Goal: Transaction & Acquisition: Purchase product/service

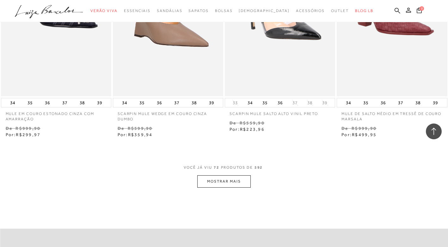
scroll to position [3796, 0]
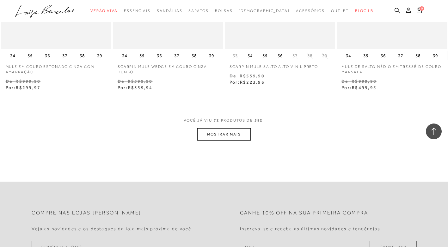
click at [213, 131] on button "MOSTRAR MAIS" at bounding box center [223, 134] width 53 height 12
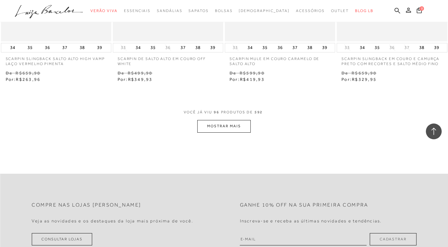
scroll to position [5093, 0]
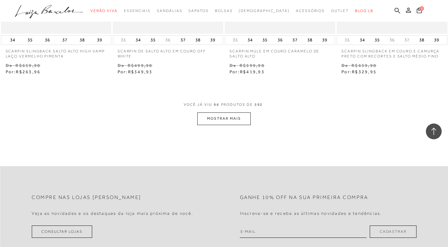
click at [225, 119] on button "MOSTRAR MAIS" at bounding box center [223, 119] width 53 height 12
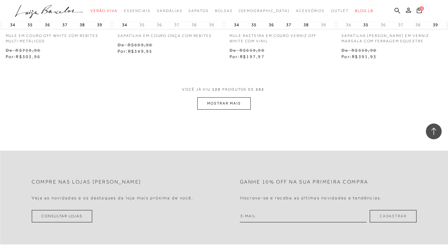
scroll to position [6390, 0]
click at [211, 108] on button "MOSTRAR MAIS" at bounding box center [223, 103] width 53 height 12
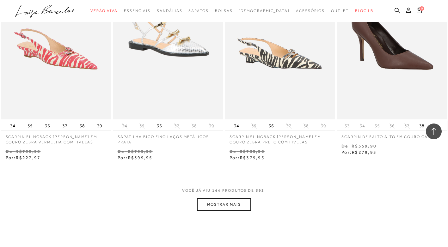
scroll to position [7592, 0]
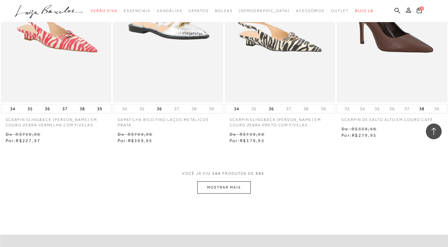
click at [236, 191] on button "MOSTRAR MAIS" at bounding box center [223, 188] width 53 height 12
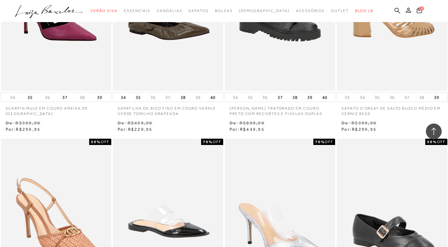
scroll to position [8414, 0]
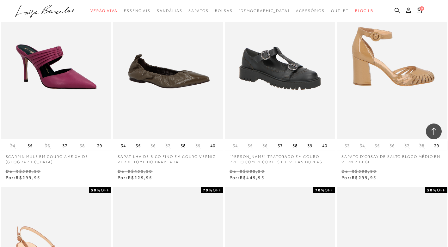
click at [375, 97] on img at bounding box center [393, 57] width 110 height 166
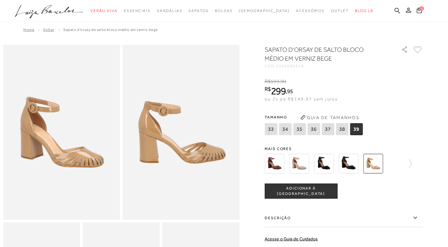
click at [324, 166] on img at bounding box center [324, 164] width 20 height 20
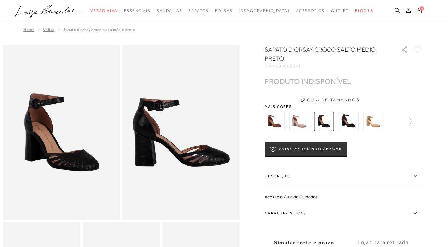
click at [345, 125] on img at bounding box center [349, 122] width 20 height 20
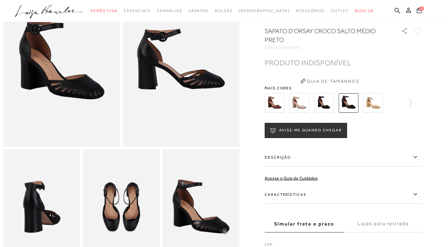
scroll to position [95, 0]
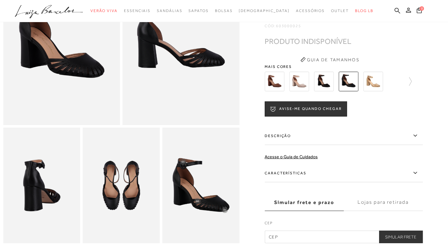
click at [282, 90] on img at bounding box center [275, 82] width 20 height 20
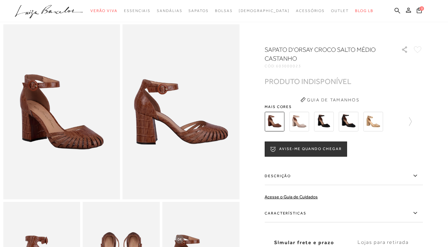
scroll to position [32, 0]
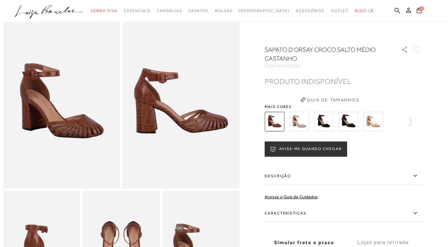
click at [306, 121] on img at bounding box center [299, 122] width 20 height 20
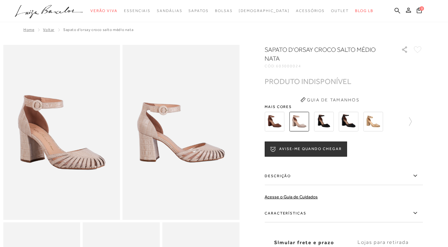
click at [326, 125] on img at bounding box center [324, 122] width 20 height 20
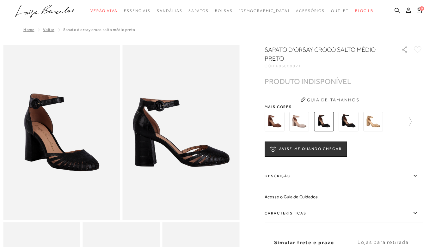
click at [351, 124] on img at bounding box center [349, 122] width 20 height 20
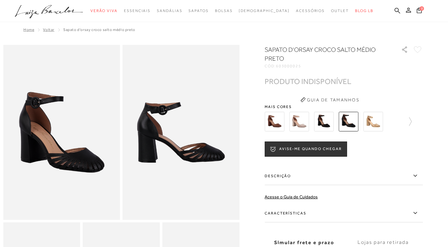
click at [370, 120] on img at bounding box center [373, 122] width 20 height 20
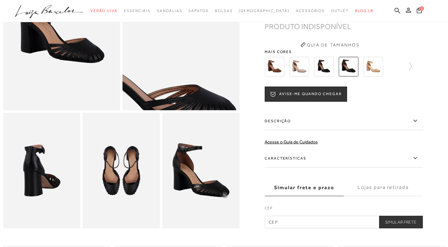
scroll to position [127, 0]
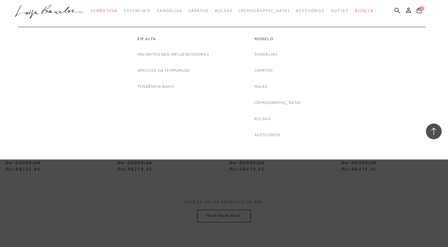
scroll to position [1145, 0]
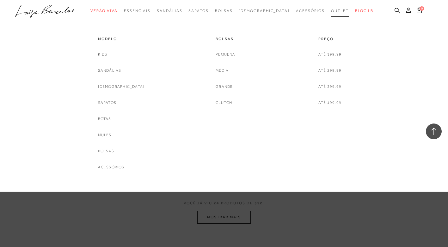
click at [331, 11] on span "Outlet" at bounding box center [340, 11] width 18 height 4
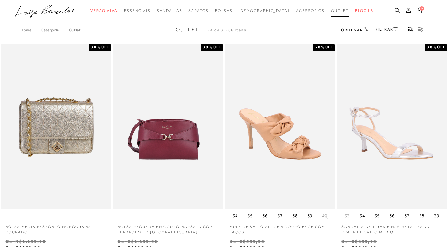
click at [331, 11] on span "Outlet" at bounding box center [340, 11] width 18 height 4
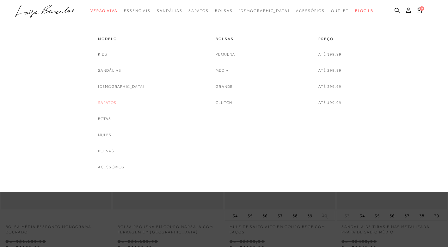
click at [116, 102] on link "Sapatos" at bounding box center [107, 103] width 18 height 7
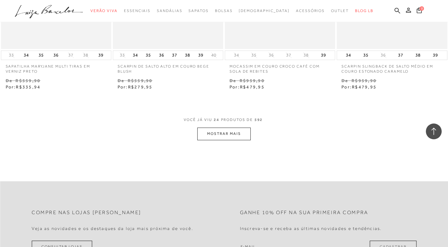
scroll to position [1265, 0]
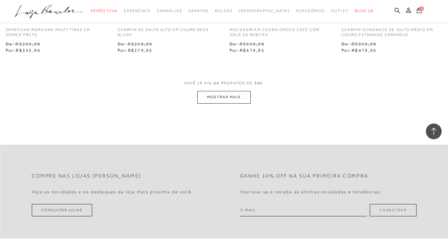
click at [248, 98] on button "MOSTRAR MAIS" at bounding box center [223, 97] width 53 height 12
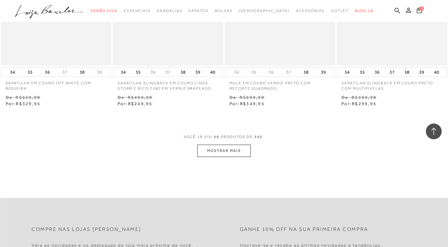
scroll to position [2499, 0]
click at [226, 149] on button "MOSTRAR MAIS" at bounding box center [223, 150] width 53 height 12
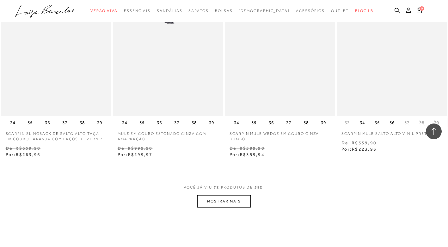
scroll to position [3701, 0]
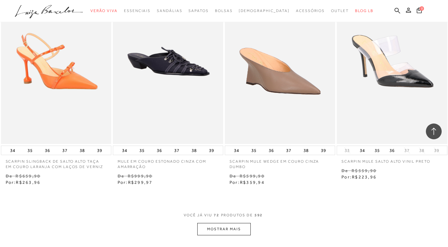
click at [229, 231] on button "MOSTRAR MAIS" at bounding box center [223, 229] width 53 height 12
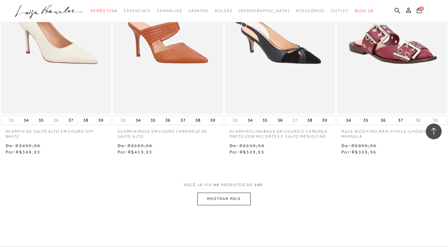
scroll to position [5061, 0]
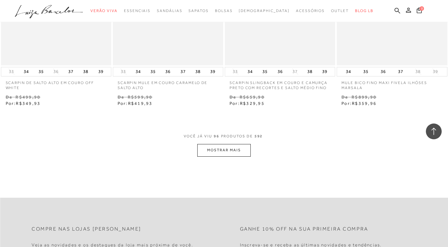
click at [236, 147] on button "MOSTRAR MAIS" at bounding box center [223, 150] width 53 height 12
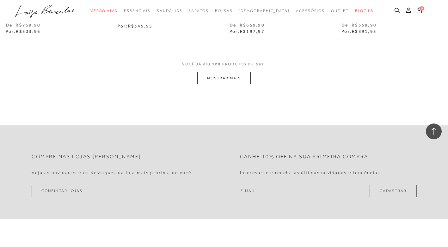
scroll to position [6421, 0]
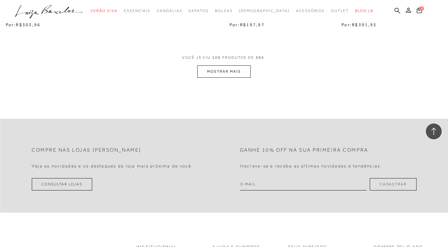
click at [240, 71] on button "MOSTRAR MAIS" at bounding box center [223, 71] width 53 height 12
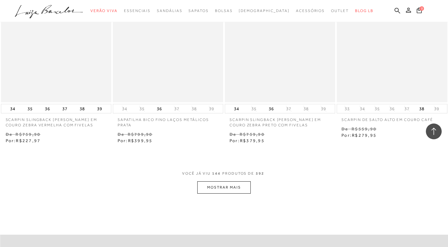
scroll to position [7624, 0]
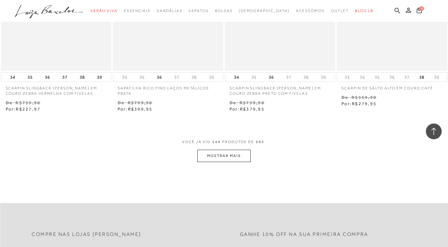
click at [221, 155] on button "MOSTRAR MAIS" at bounding box center [223, 156] width 53 height 12
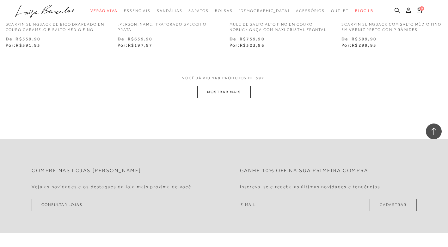
scroll to position [8976, 0]
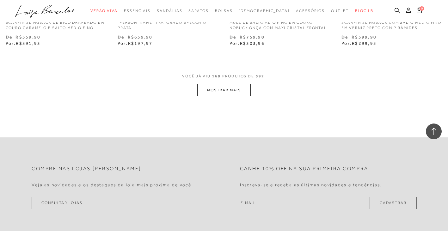
click at [228, 93] on button "MOSTRAR MAIS" at bounding box center [223, 90] width 53 height 12
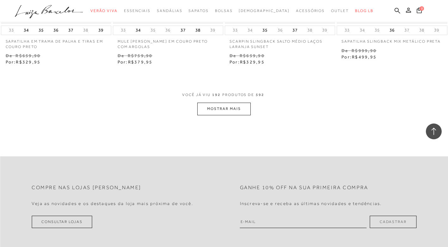
scroll to position [10241, 0]
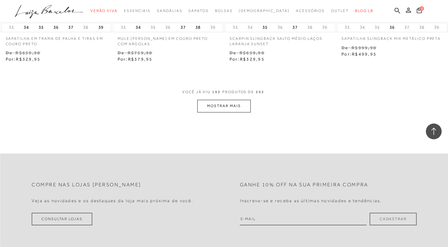
click at [209, 108] on button "MOSTRAR MAIS" at bounding box center [223, 106] width 53 height 12
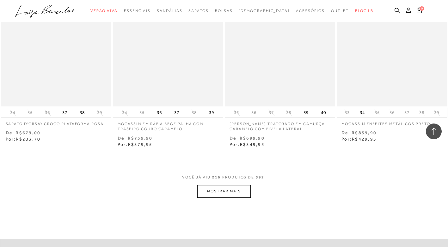
scroll to position [11475, 0]
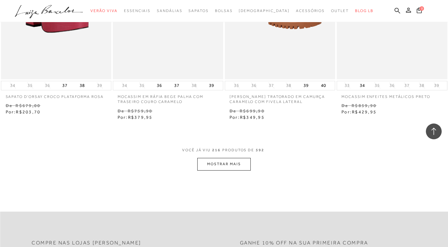
click at [226, 158] on button "MOSTRAR MAIS" at bounding box center [223, 164] width 53 height 12
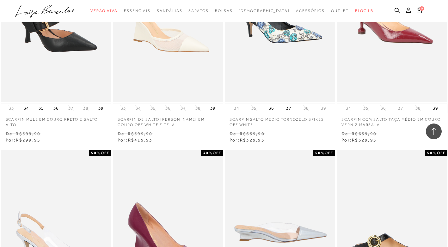
scroll to position [11823, 0]
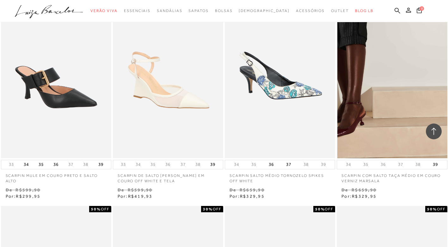
click at [388, 98] on img at bounding box center [393, 76] width 110 height 166
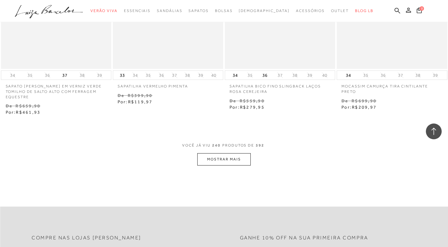
scroll to position [12775, 0]
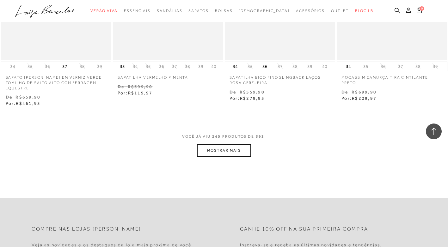
click at [234, 147] on button "MOSTRAR MAIS" at bounding box center [223, 151] width 53 height 12
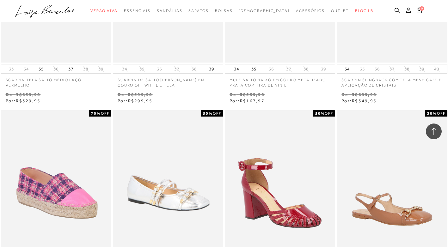
scroll to position [12965, 0]
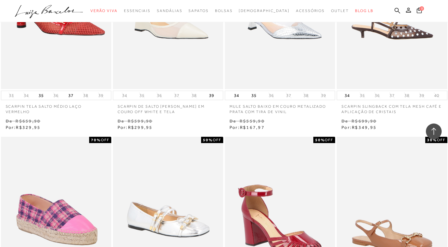
click at [388, 36] on img at bounding box center [393, 6] width 110 height 166
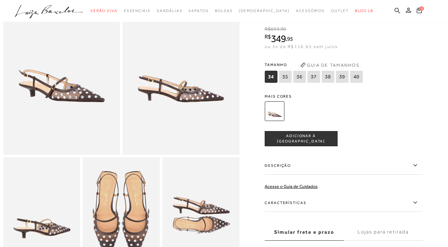
scroll to position [63, 0]
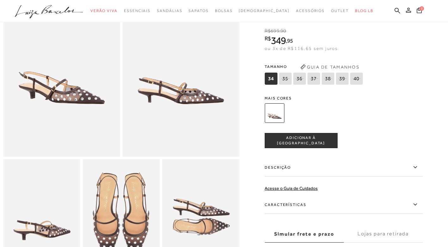
scroll to position [700, 0]
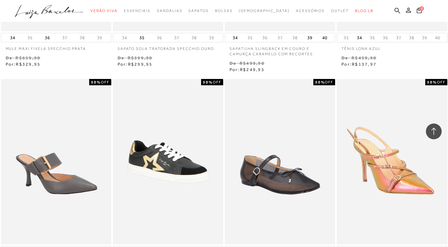
scroll to position [14041, 0]
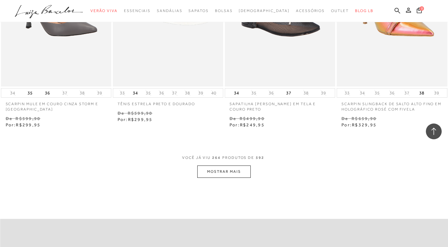
click at [230, 166] on button "MOSTRAR MAIS" at bounding box center [223, 172] width 53 height 12
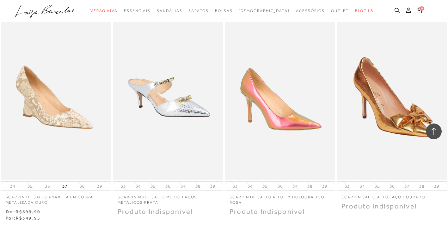
scroll to position [15337, 0]
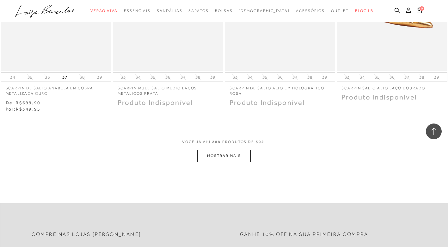
click at [236, 150] on button "MOSTRAR MAIS" at bounding box center [223, 156] width 53 height 12
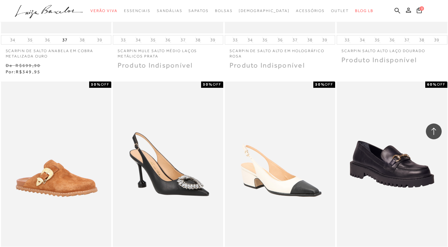
scroll to position [10245, 0]
